Goal: Transaction & Acquisition: Purchase product/service

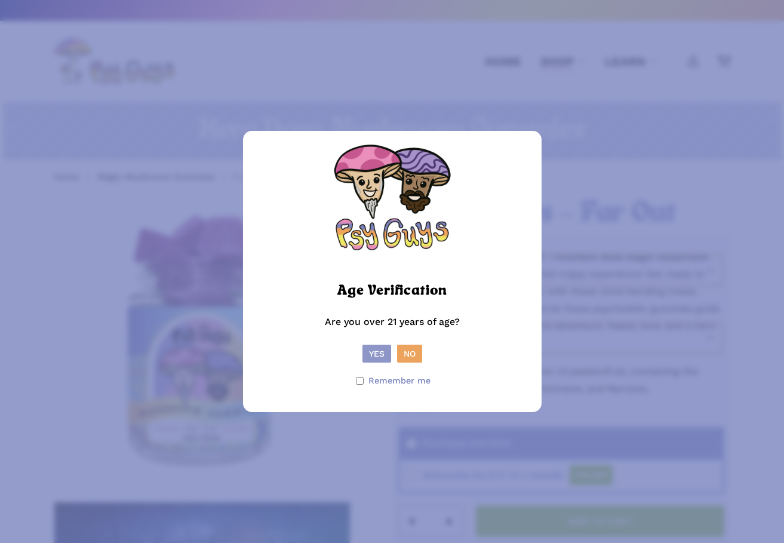
click at [376, 345] on button "Yes" at bounding box center [376, 353] width 29 height 18
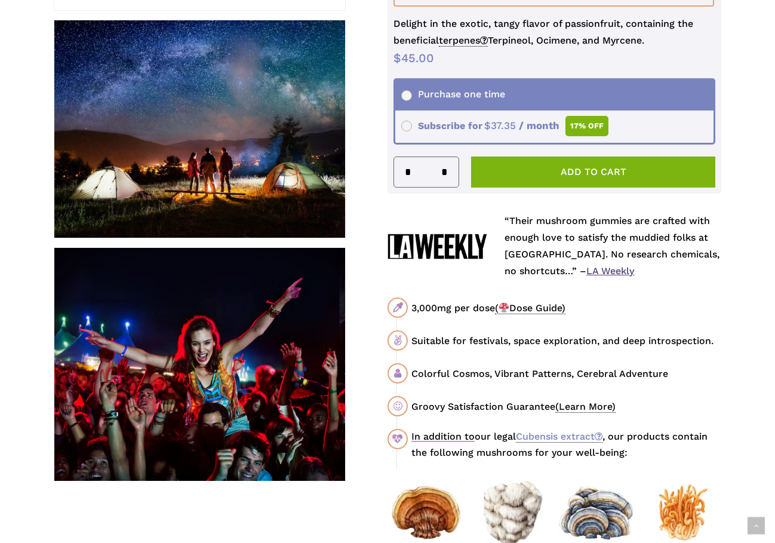
scroll to position [478, 0]
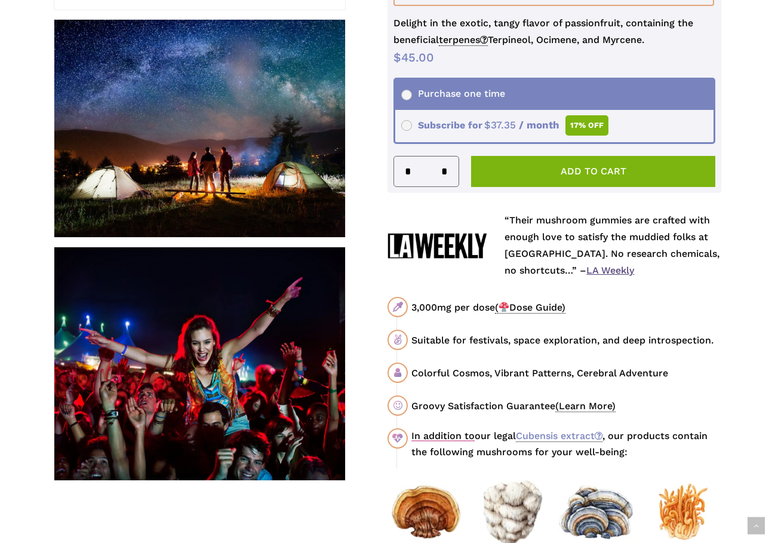
click at [535, 312] on span "( Dose Guide)" at bounding box center [530, 307] width 70 height 12
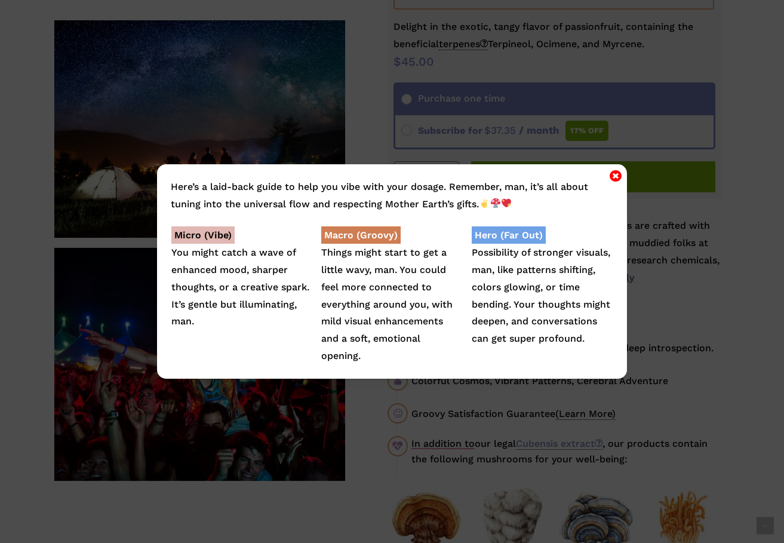
click at [615, 173] on icon "Close" at bounding box center [615, 175] width 12 height 14
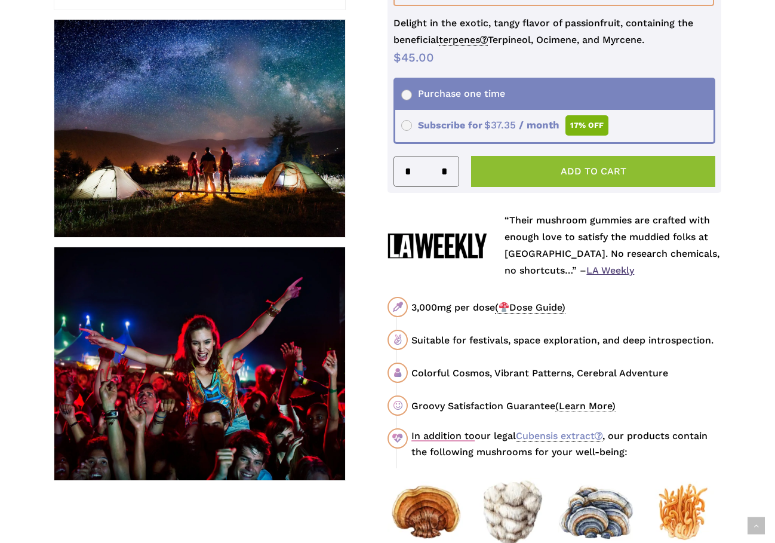
click at [594, 172] on button "Add to cart" at bounding box center [593, 171] width 244 height 31
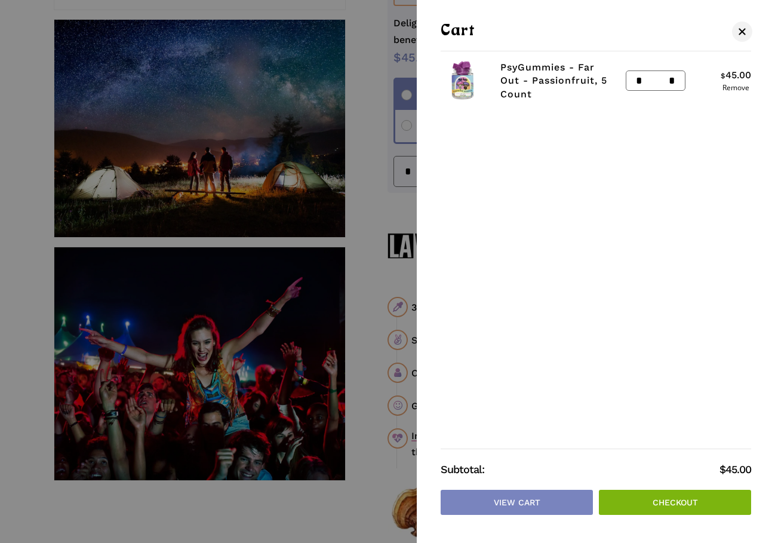
click at [672, 497] on link "Checkout" at bounding box center [675, 502] width 152 height 25
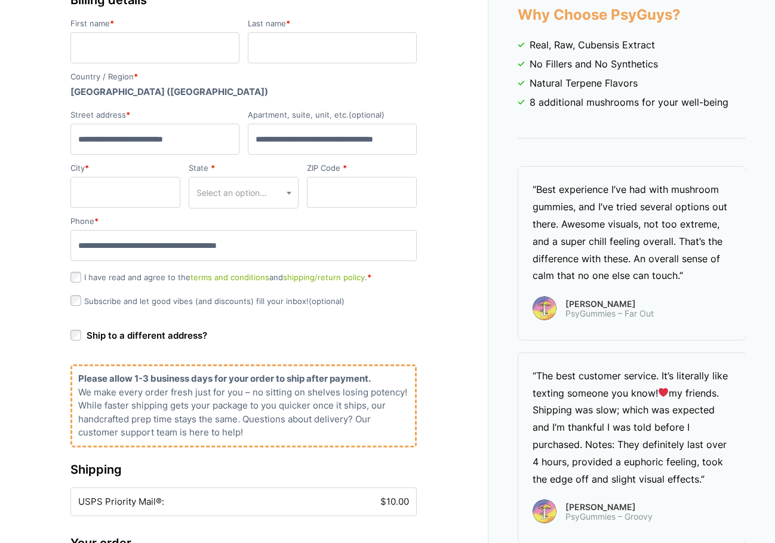
scroll to position [239, 0]
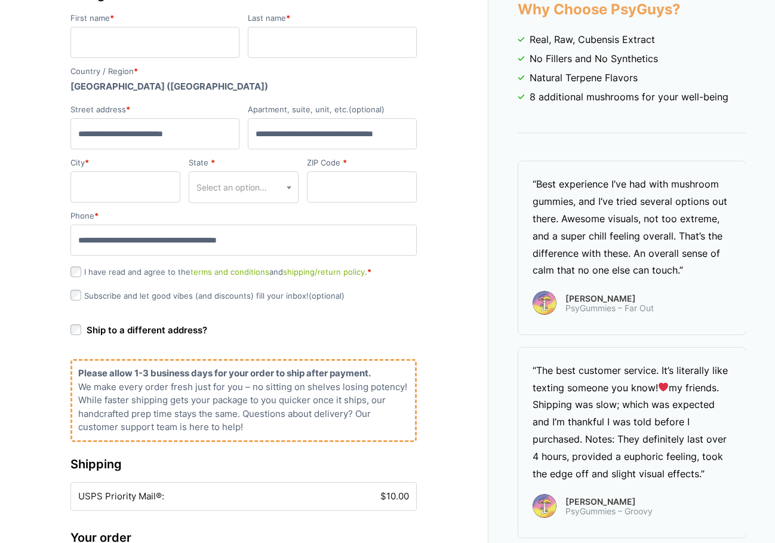
click at [246, 270] on link "terms and conditions" at bounding box center [229, 272] width 79 height 10
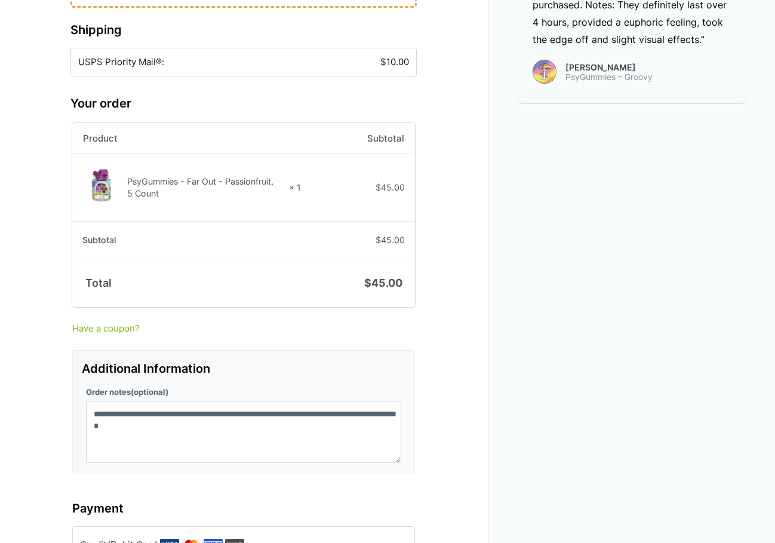
scroll to position [434, 0]
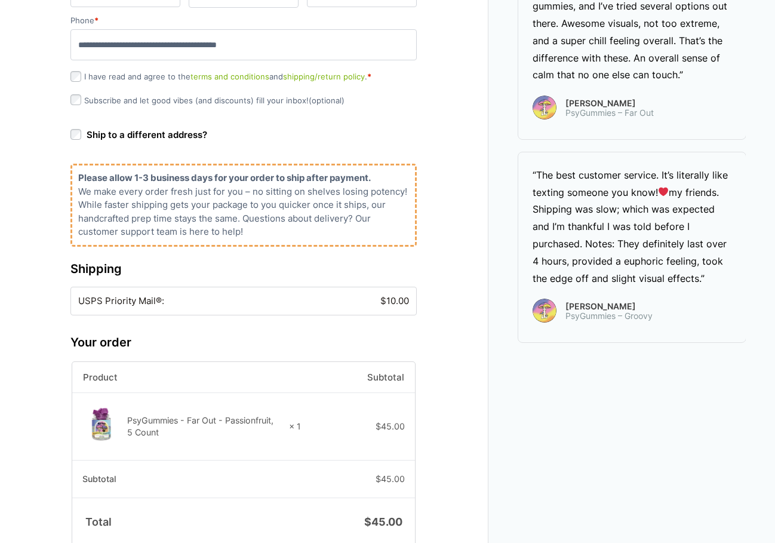
click at [173, 301] on label "USPS Priority Mail®: $ 10.00" at bounding box center [243, 301] width 331 height 14
click at [151, 303] on label "USPS Priority Mail®: $ 10.00" at bounding box center [243, 301] width 331 height 14
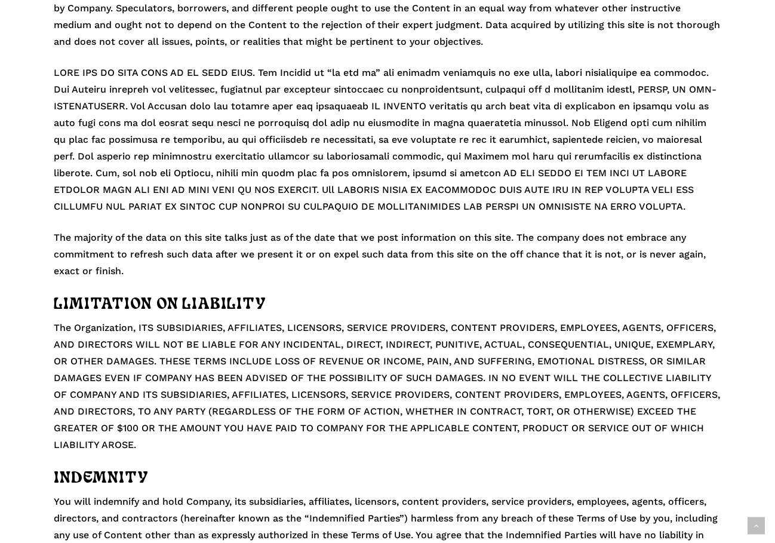
scroll to position [630, 0]
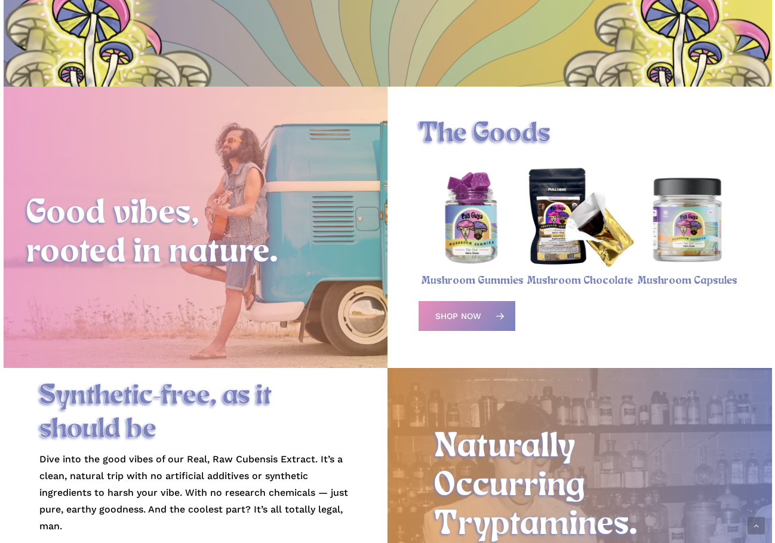
scroll to position [239, 0]
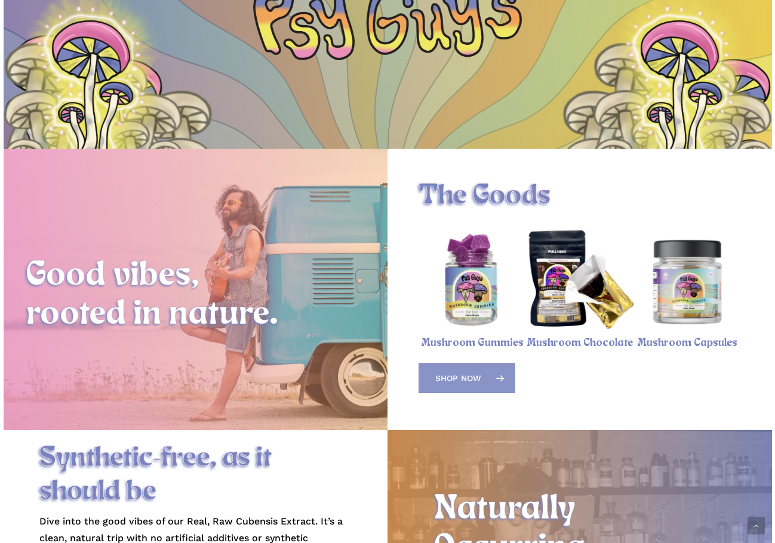
click at [475, 384] on span "Shop Now" at bounding box center [458, 378] width 46 height 12
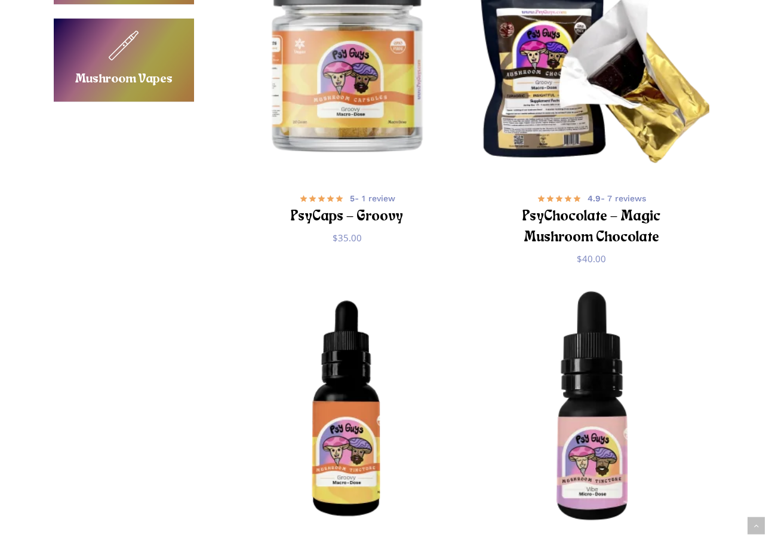
scroll to position [1027, 0]
